Goal: Navigation & Orientation: Find specific page/section

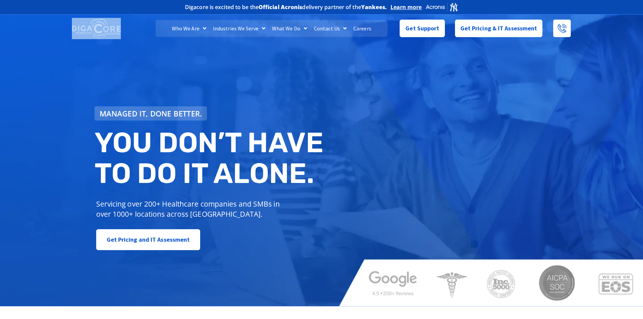
drag, startPoint x: 123, startPoint y: 31, endPoint x: 71, endPoint y: 27, distance: 52.5
click at [71, 27] on div at bounding box center [97, 29] width 56 height 28
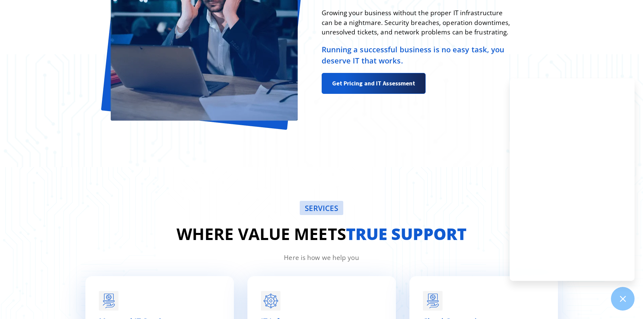
scroll to position [811, 0]
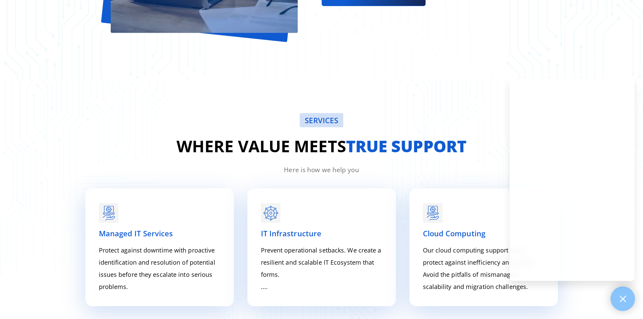
click at [621, 297] on icon at bounding box center [623, 299] width 6 height 6
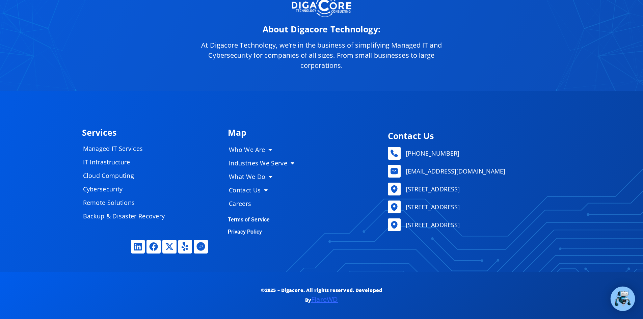
scroll to position [3317, 0]
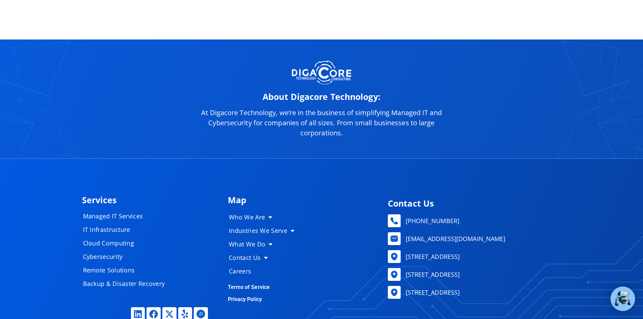
click at [337, 76] on img at bounding box center [321, 73] width 59 height 26
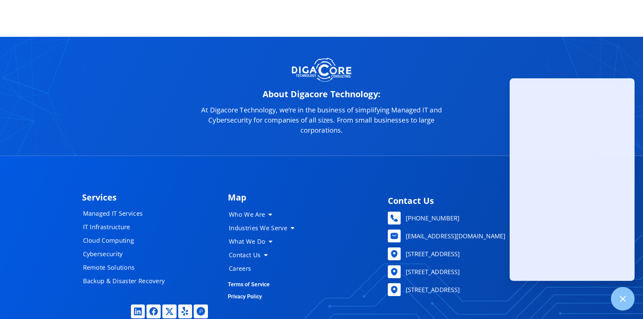
scroll to position [3320, 0]
drag, startPoint x: 330, startPoint y: 68, endPoint x: 363, endPoint y: 80, distance: 35.5
click at [363, 80] on div "About Digacore Technology: At [GEOGRAPHIC_DATA], we’re in the business of simpl…" at bounding box center [321, 96] width 263 height 85
click at [388, 73] on div at bounding box center [321, 70] width 263 height 26
